Goal: Information Seeking & Learning: Learn about a topic

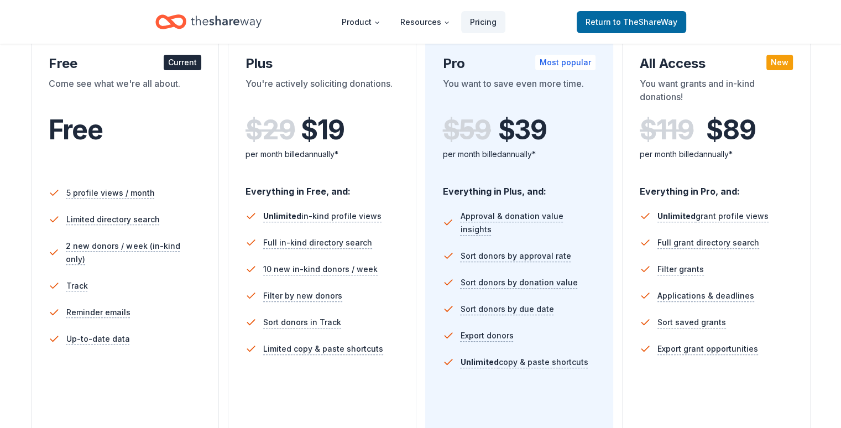
scroll to position [201, 0]
click at [617, 25] on span "to TheShareWay" at bounding box center [645, 21] width 64 height 9
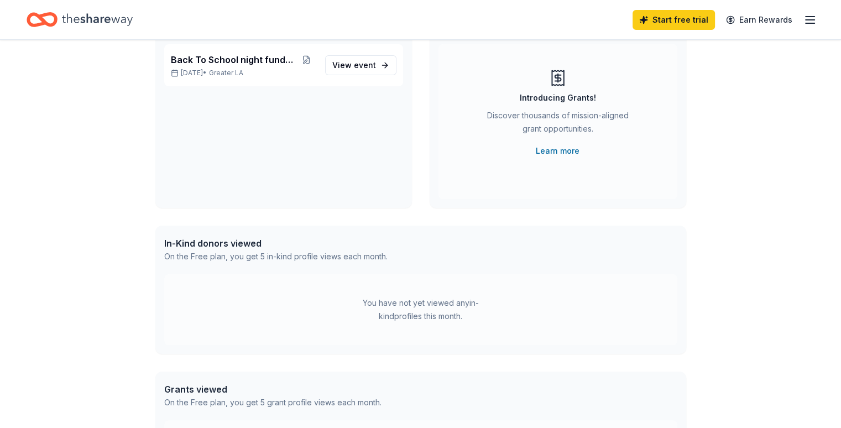
scroll to position [95, 0]
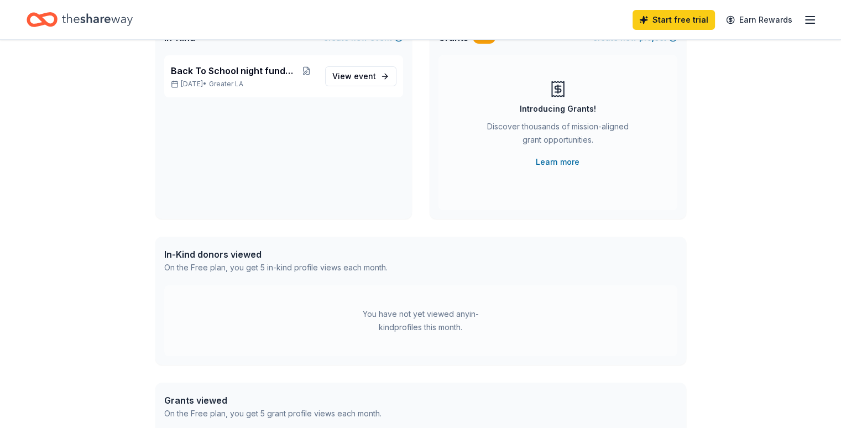
click at [803, 23] on icon "button" at bounding box center [809, 19] width 13 height 13
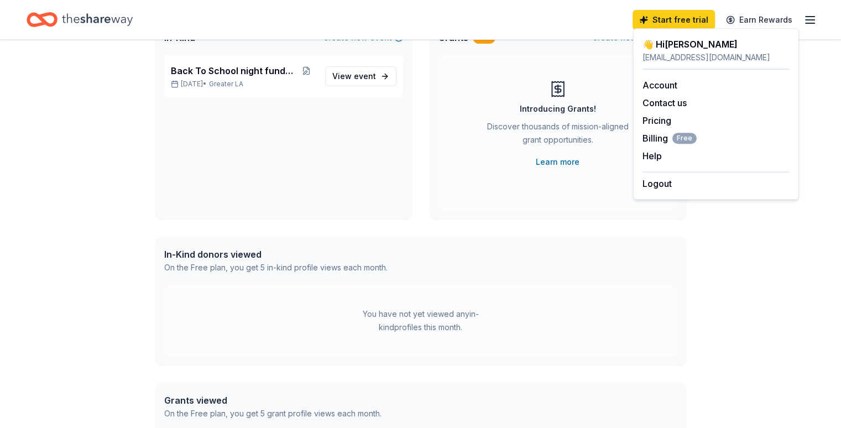
click at [106, 19] on icon "Home" at bounding box center [97, 19] width 71 height 12
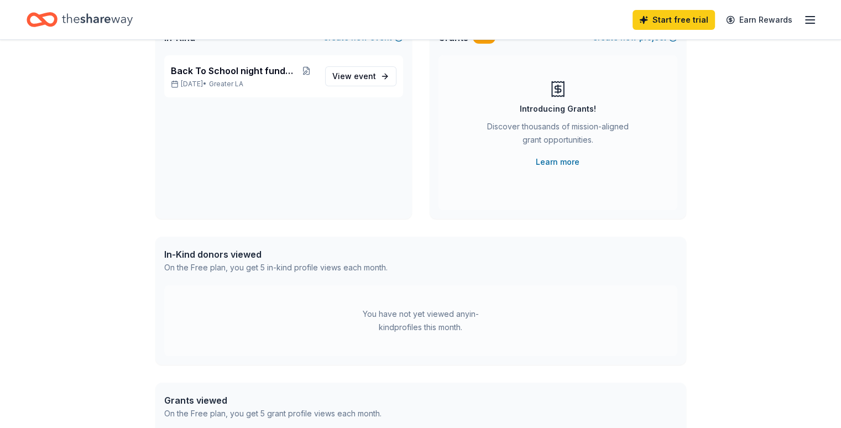
click at [106, 19] on icon "Home" at bounding box center [97, 19] width 71 height 12
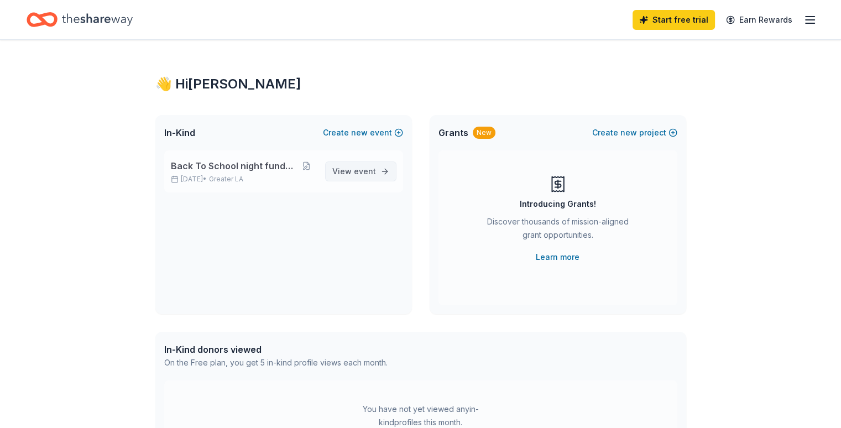
click at [369, 173] on span "event" at bounding box center [365, 170] width 22 height 9
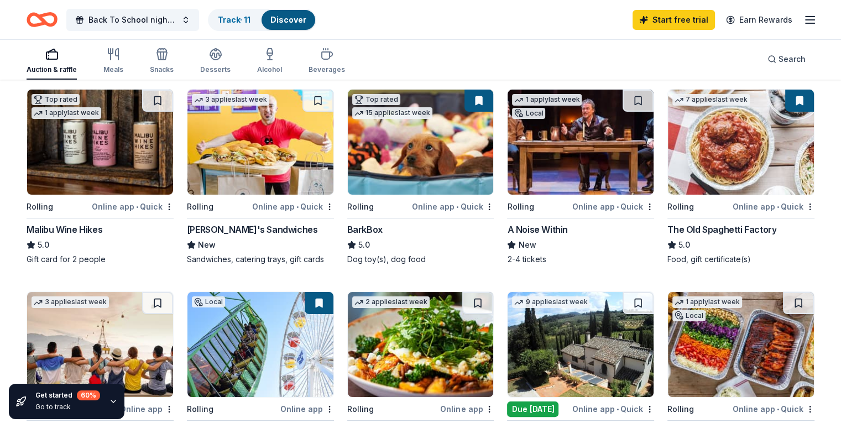
scroll to position [139, 0]
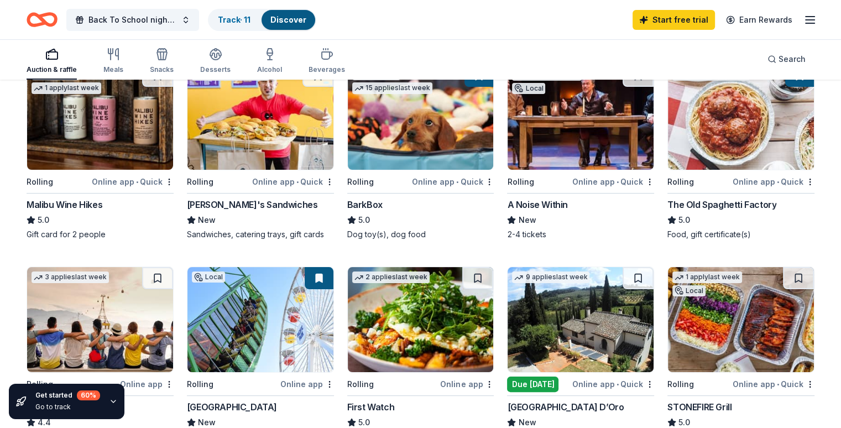
click at [537, 203] on div "A Noise Within" at bounding box center [537, 204] width 60 height 13
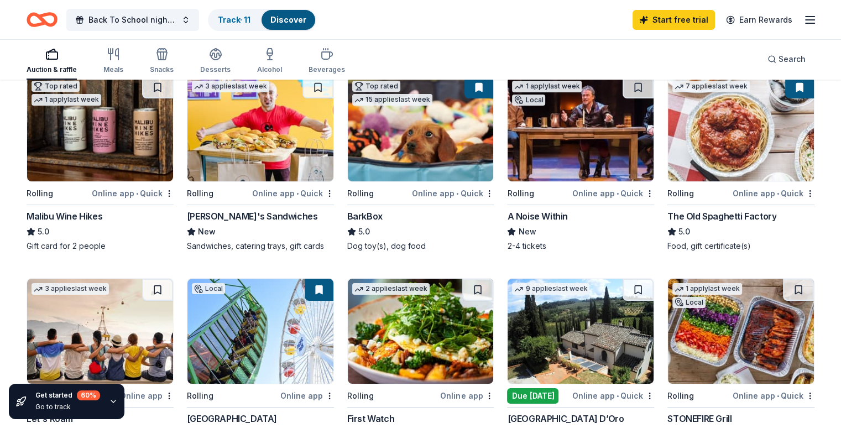
scroll to position [0, 0]
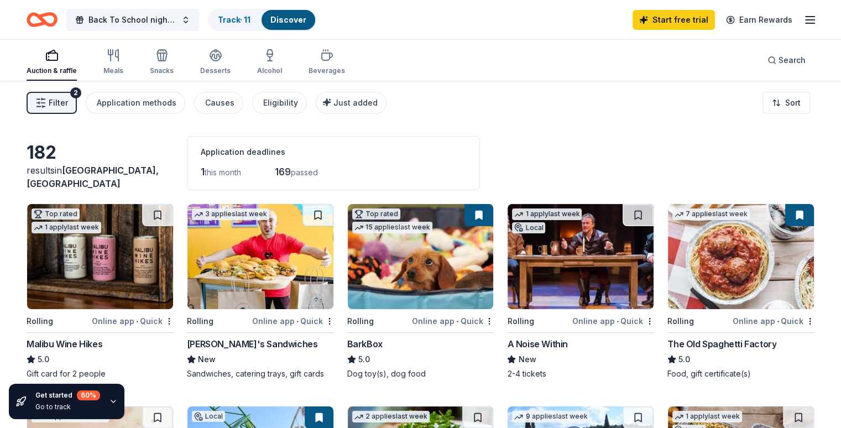
click at [803, 18] on icon "button" at bounding box center [809, 19] width 13 height 13
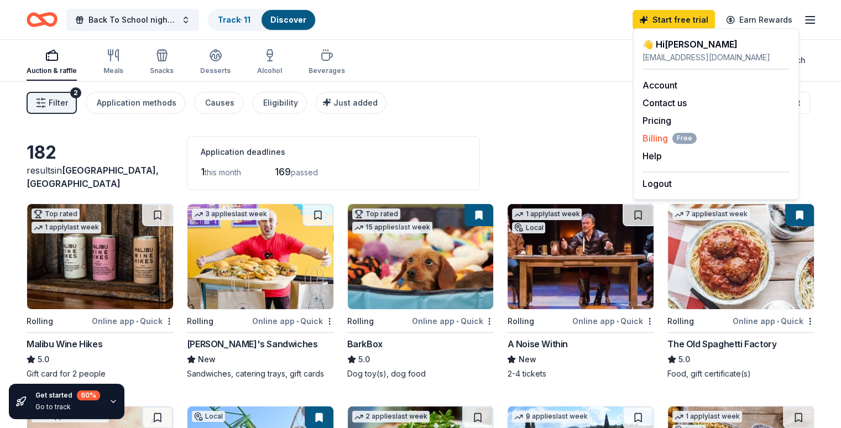
click at [653, 140] on span "Billing Free" at bounding box center [669, 138] width 54 height 13
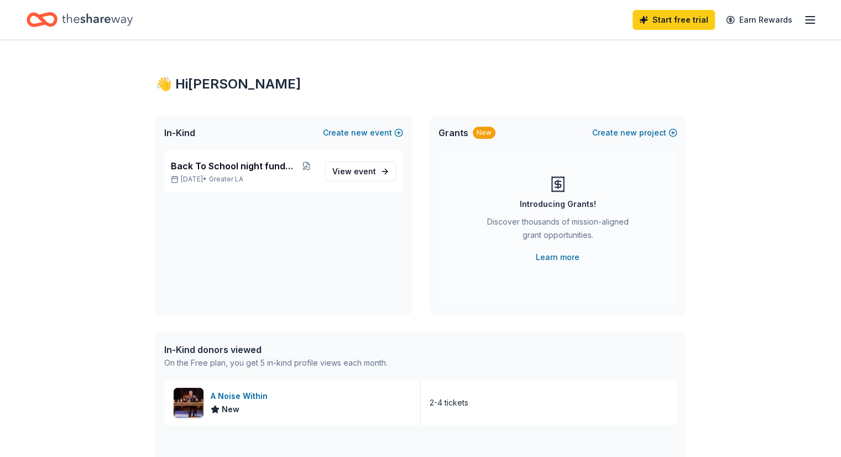
click at [798, 20] on div "Start free trial Earn Rewards" at bounding box center [420, 19] width 841 height 39
click at [805, 20] on line "button" at bounding box center [809, 20] width 9 height 0
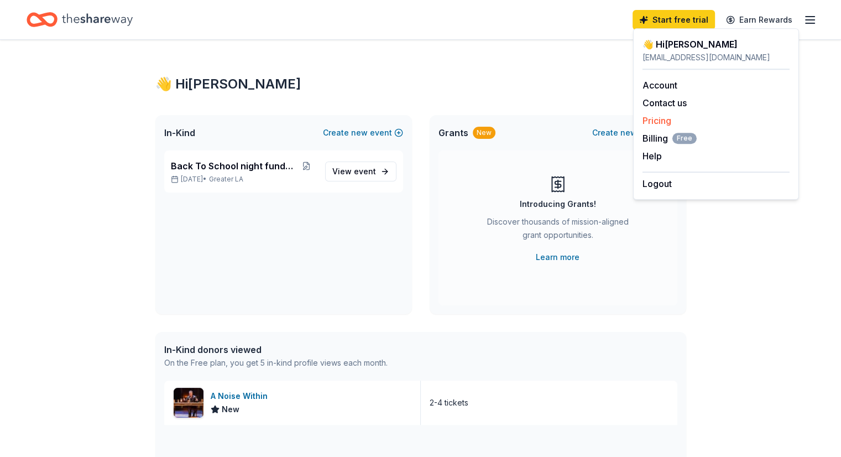
click at [649, 121] on link "Pricing" at bounding box center [656, 120] width 29 height 11
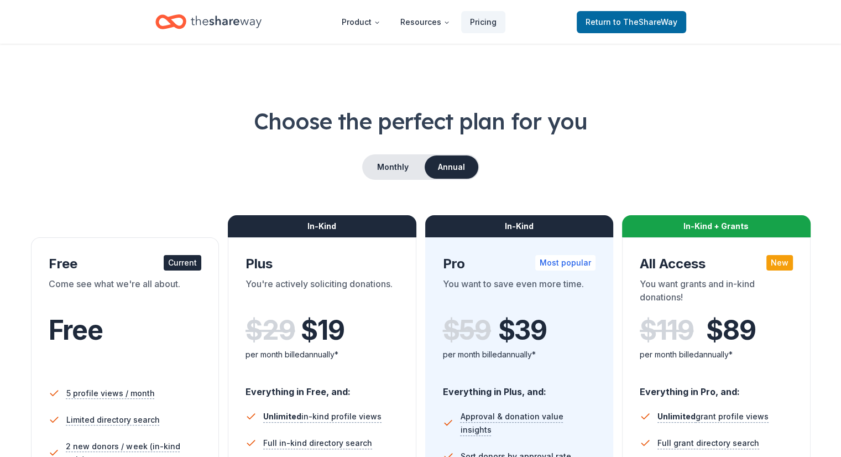
click at [654, 117] on h1 "Choose the perfect plan for you" at bounding box center [421, 121] width 788 height 31
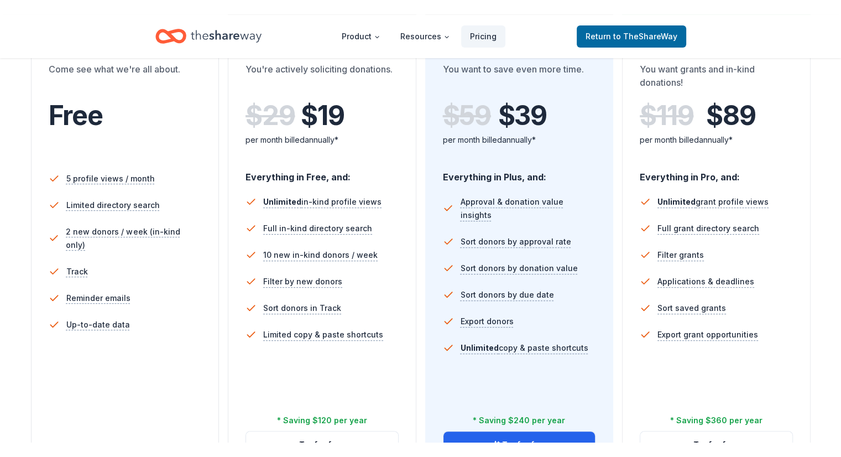
scroll to position [228, 0]
